Goal: Information Seeking & Learning: Learn about a topic

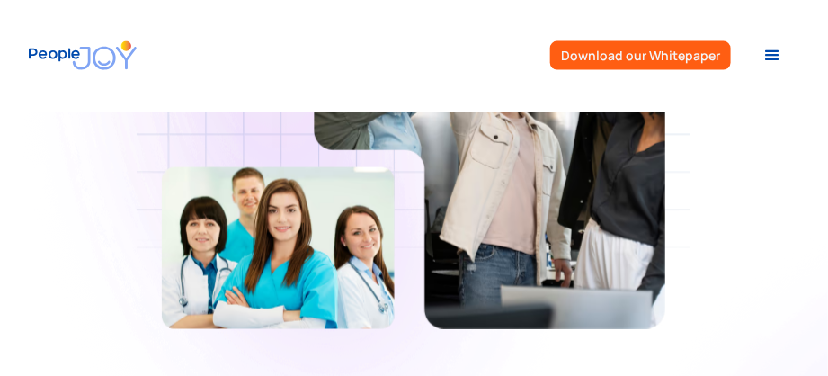
scroll to position [989, 0]
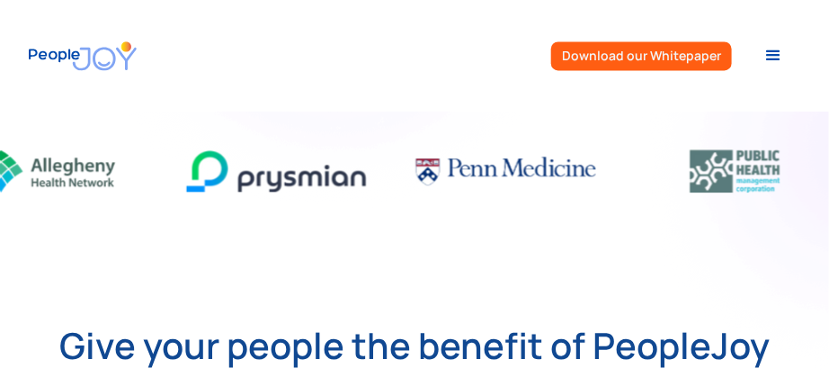
scroll to position [718, 0]
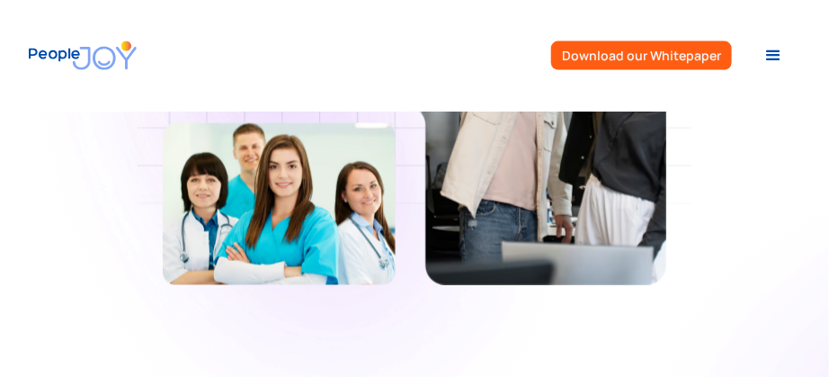
click at [775, 58] on div "menu" at bounding box center [773, 56] width 22 height 22
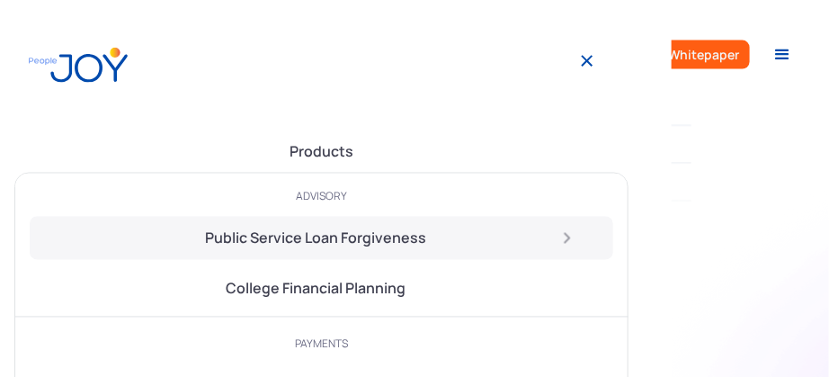
click at [308, 242] on div "Public Service Loan Forgiveness" at bounding box center [316, 238] width 221 height 29
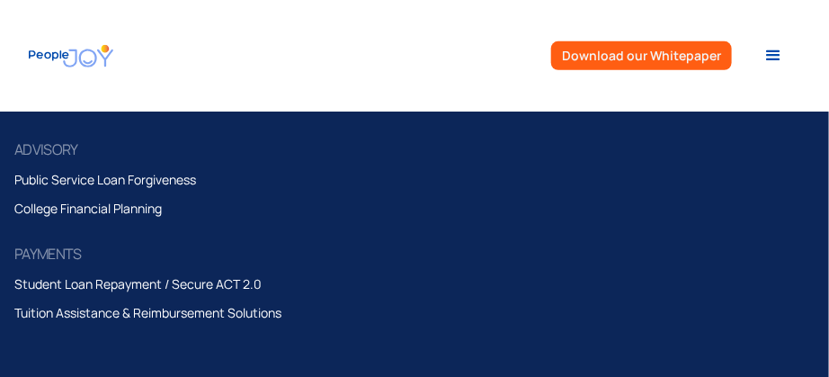
scroll to position [3865, 0]
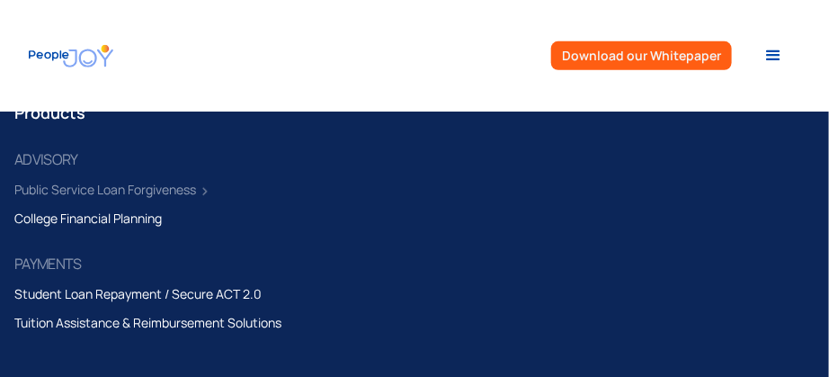
drag, startPoint x: 96, startPoint y: 165, endPoint x: 119, endPoint y: 165, distance: 22.5
click at [96, 179] on div "Public Service Loan Forgiveness" at bounding box center [105, 190] width 182 height 22
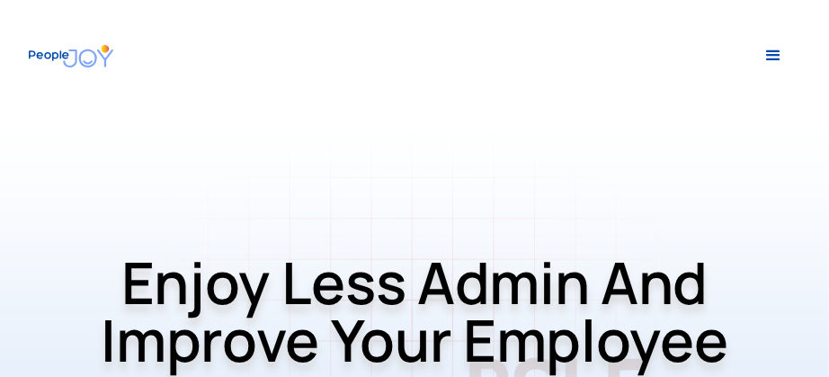
click at [769, 49] on div "menu" at bounding box center [773, 56] width 22 height 22
